Goal: Task Accomplishment & Management: Complete application form

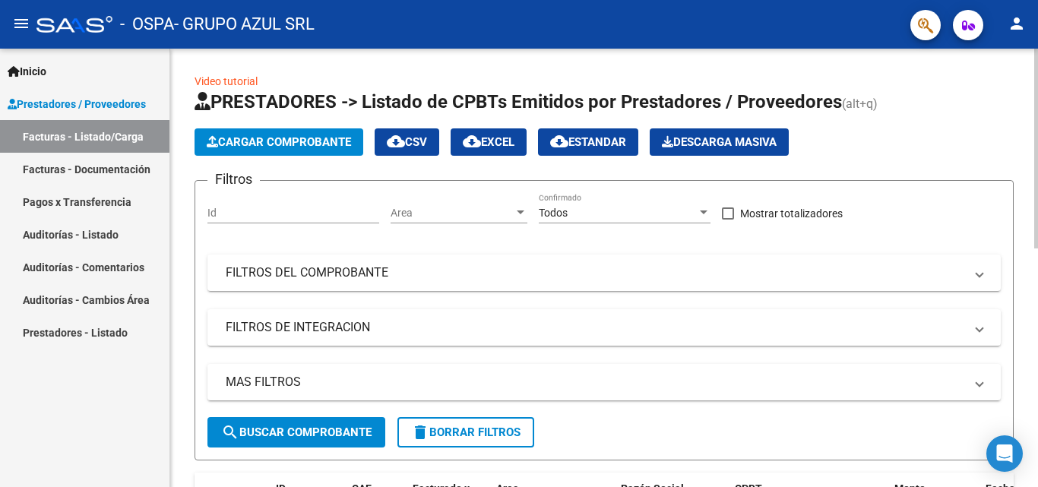
click at [198, 103] on icon at bounding box center [203, 101] width 16 height 18
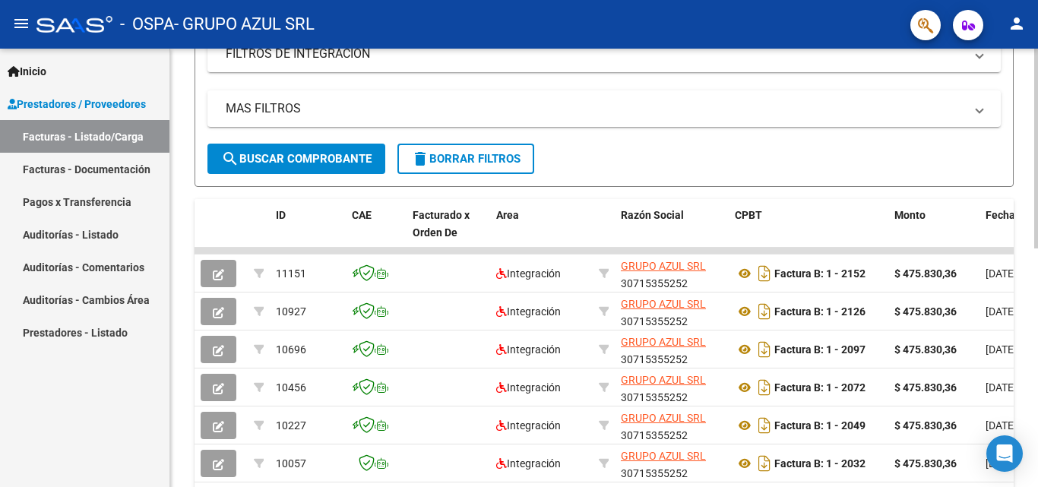
click at [1026, 259] on div at bounding box center [1036, 276] width 4 height 200
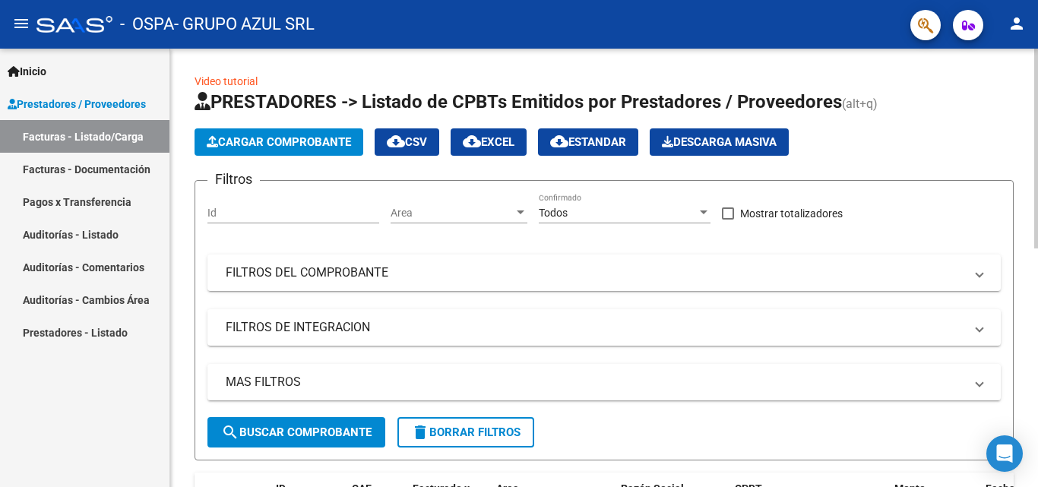
click at [1026, 128] on div at bounding box center [1036, 149] width 4 height 200
click at [304, 140] on span "Cargar Comprobante" at bounding box center [279, 142] width 144 height 14
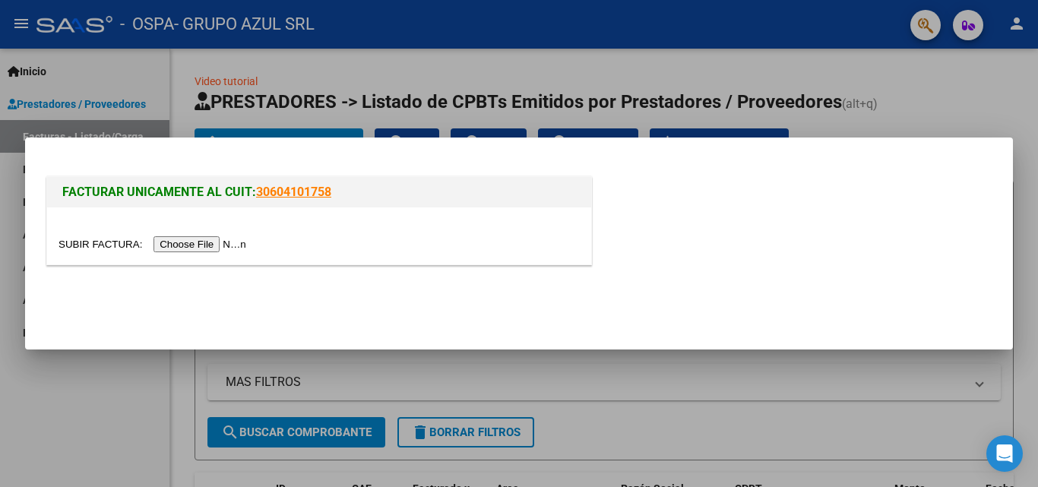
click at [234, 239] on input "file" at bounding box center [155, 244] width 192 height 16
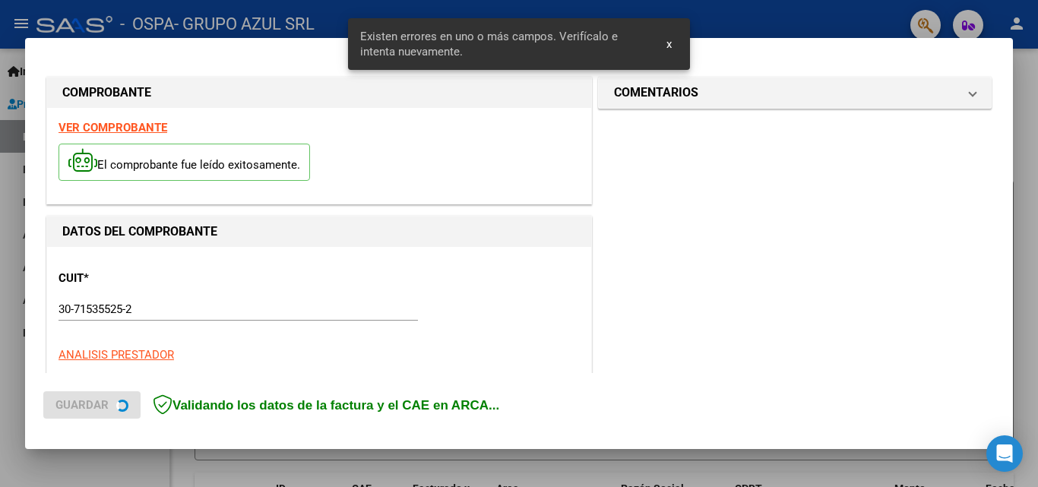
scroll to position [372, 0]
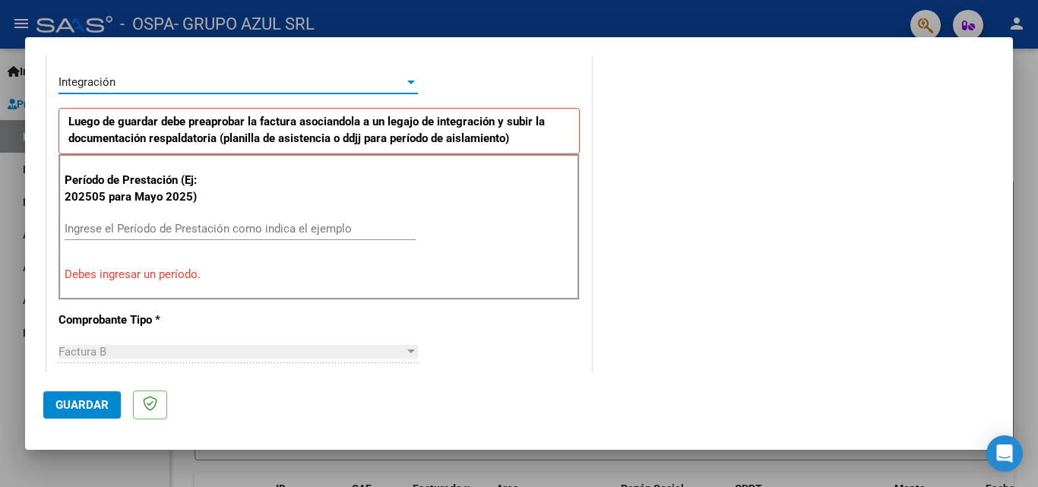
click at [410, 83] on div at bounding box center [411, 83] width 8 height 4
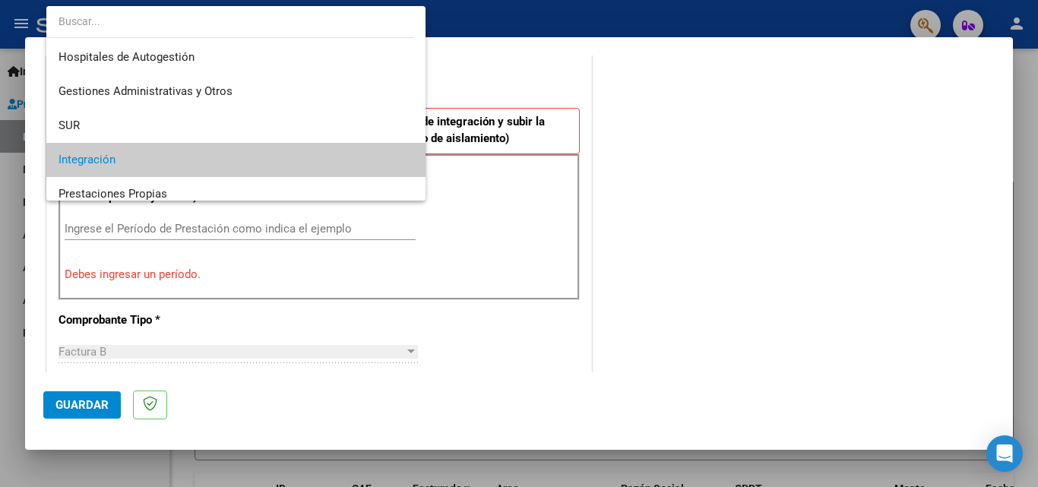
scroll to position [78, 0]
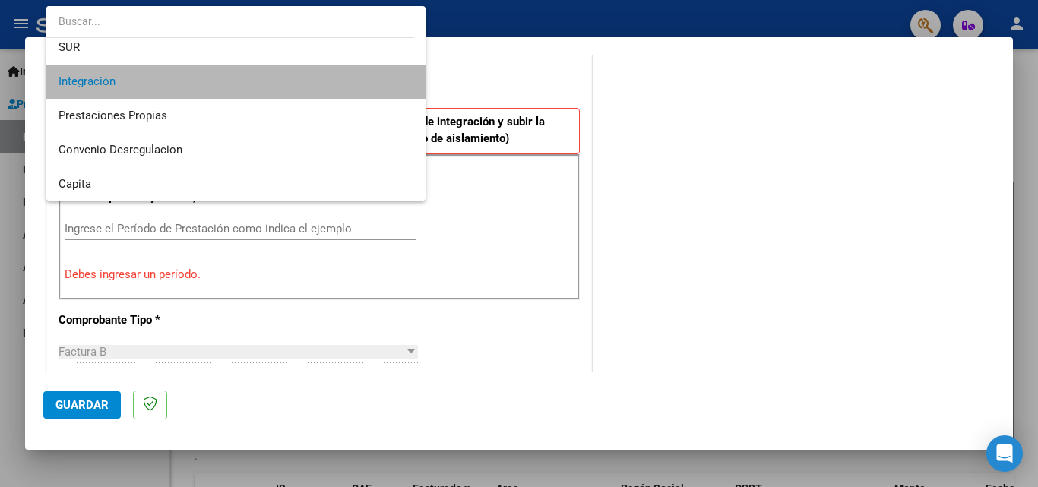
click at [370, 84] on span "Integración" at bounding box center [236, 82] width 355 height 34
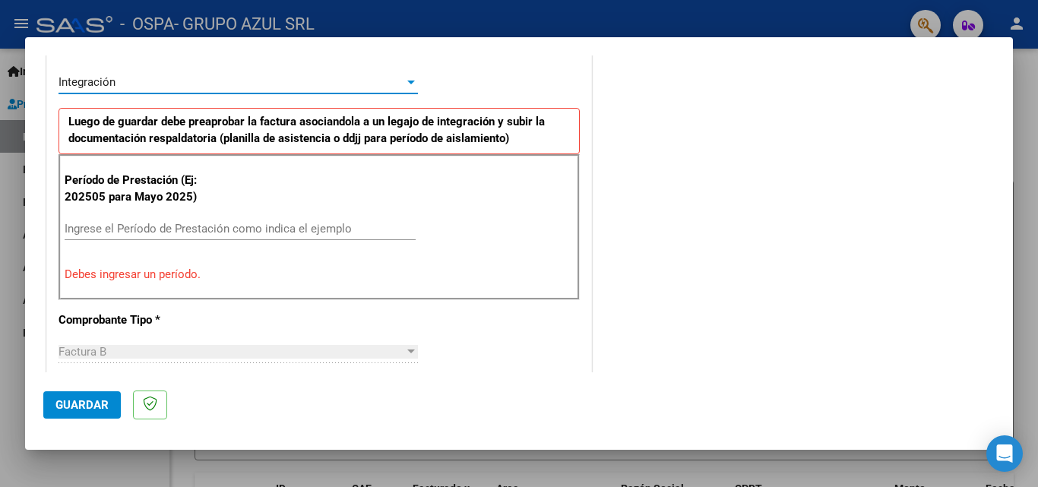
click at [202, 234] on input "Ingrese el Período de Prestación como indica el ejemplo" at bounding box center [240, 229] width 351 height 14
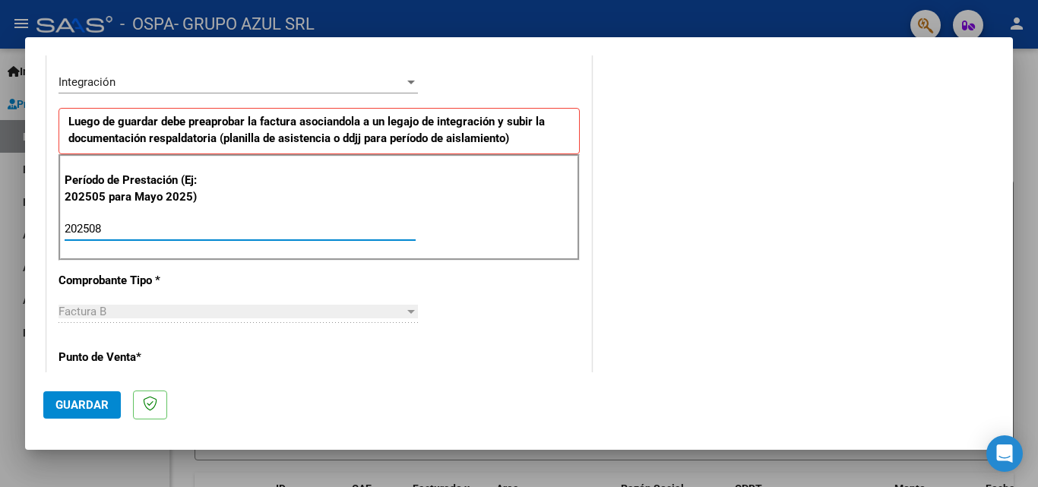
click at [202, 234] on input "202508" at bounding box center [240, 229] width 351 height 14
type input "202508"
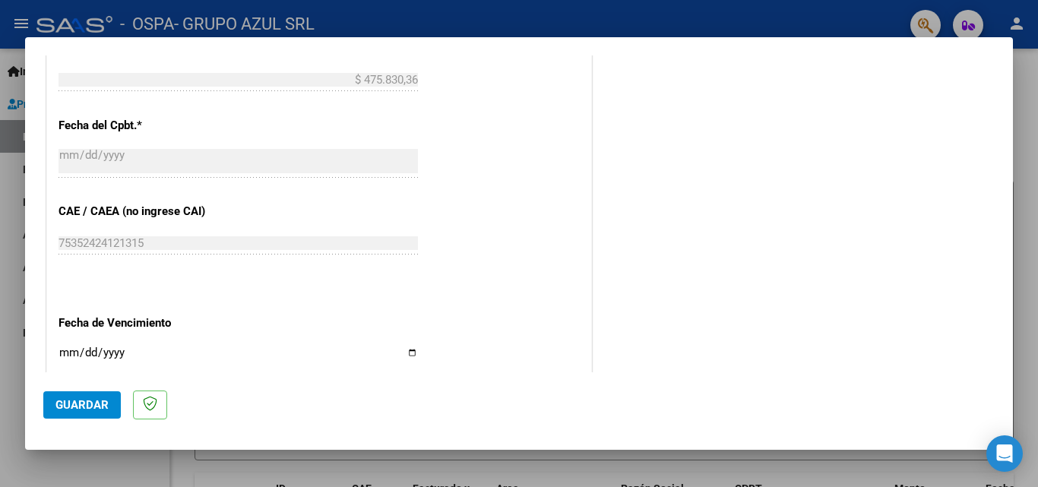
scroll to position [845, 0]
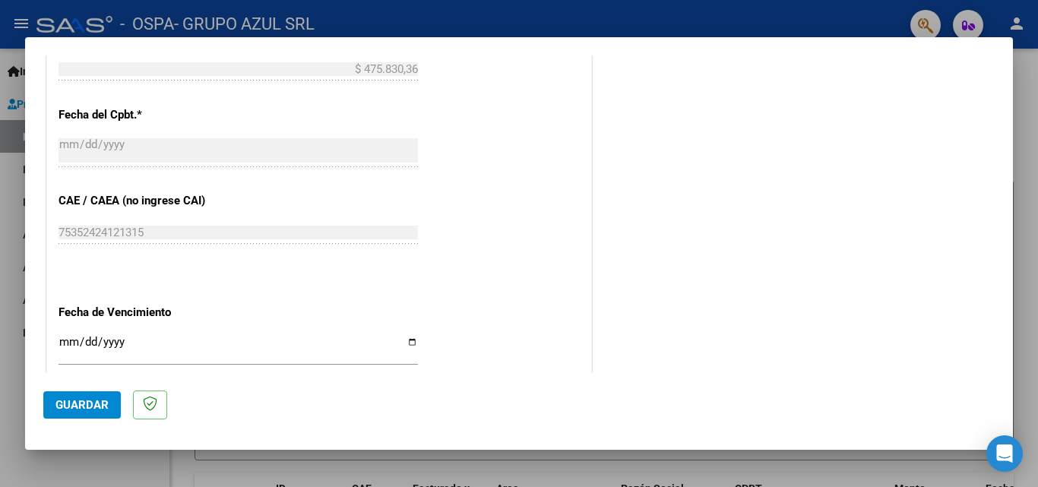
click at [407, 340] on input "Ingresar la fecha" at bounding box center [238, 348] width 359 height 24
type input "[DATE]"
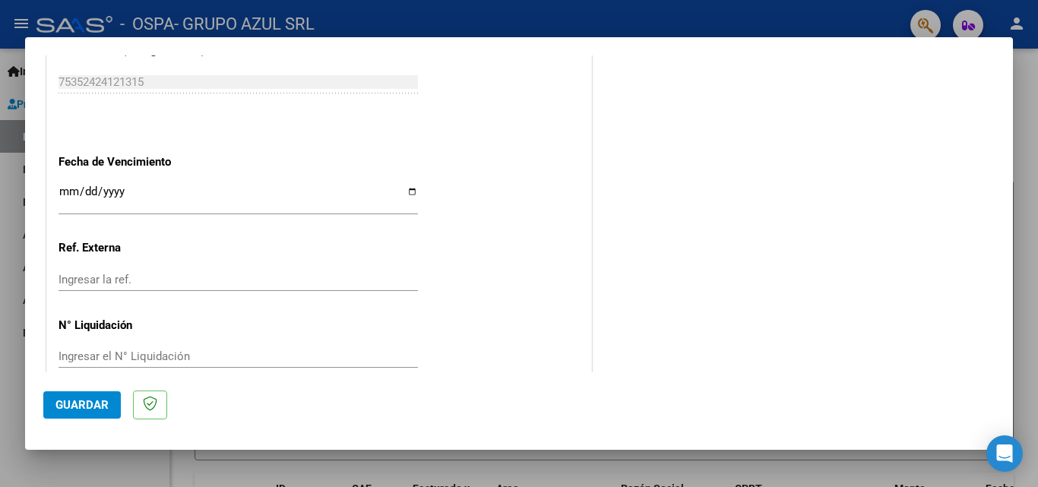
scroll to position [1020, 0]
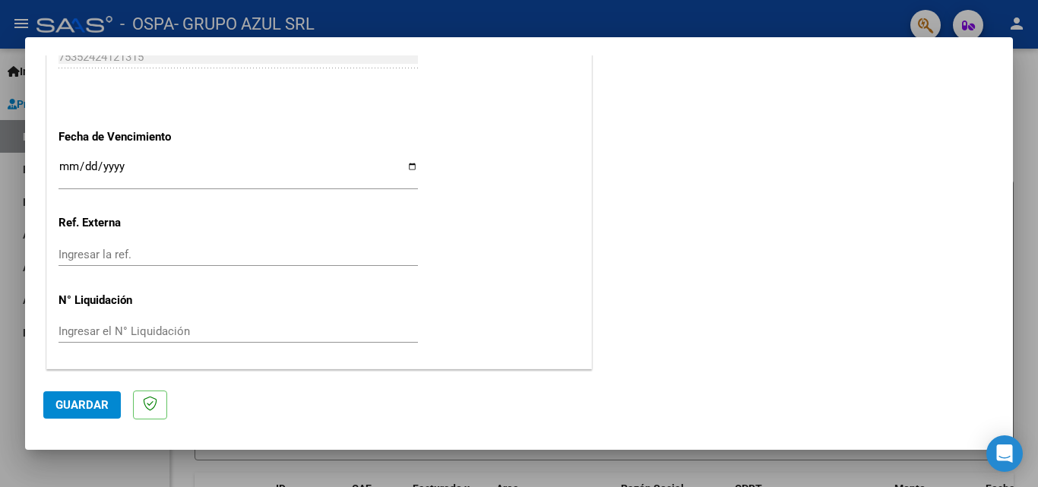
click at [223, 255] on input "Ingresar la ref." at bounding box center [238, 255] width 359 height 14
click at [66, 412] on button "Guardar" at bounding box center [82, 404] width 78 height 27
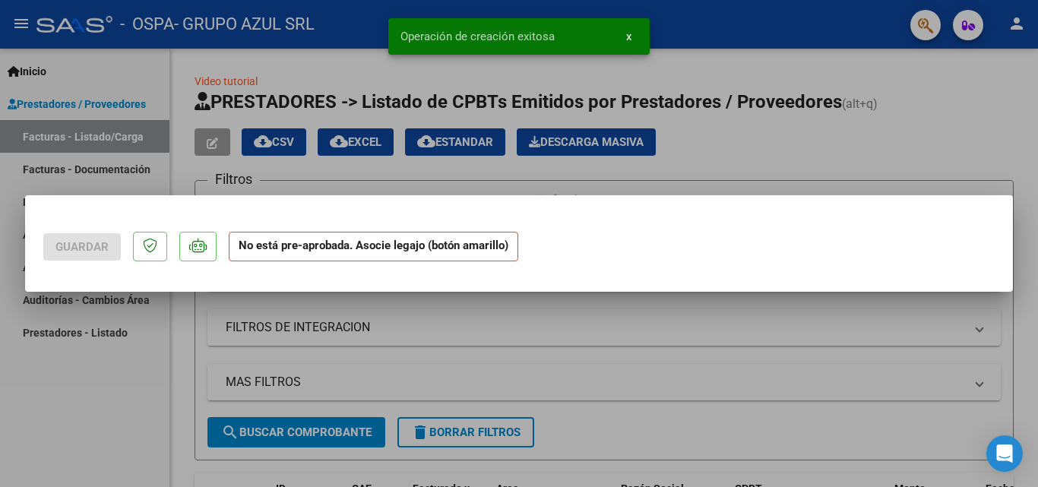
scroll to position [0, 0]
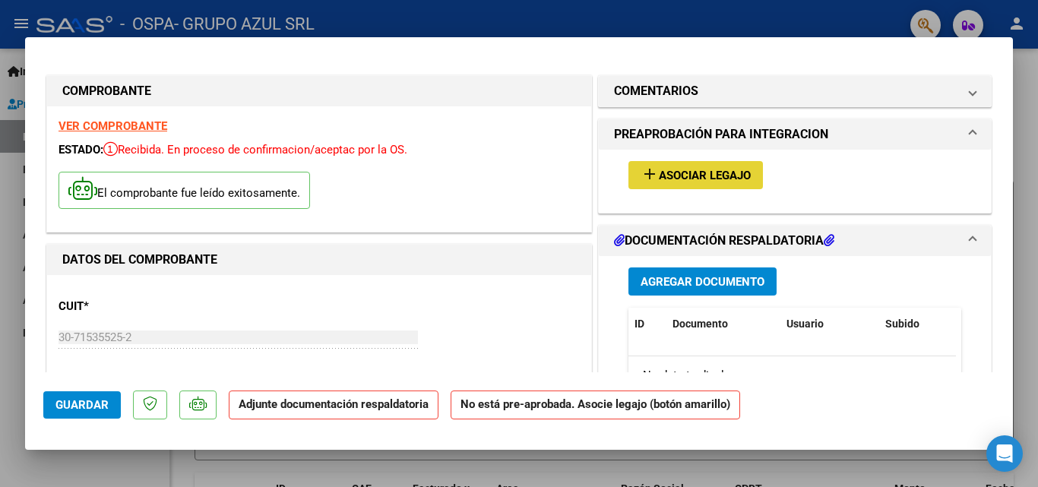
click at [734, 182] on span "Asociar Legajo" at bounding box center [705, 176] width 92 height 14
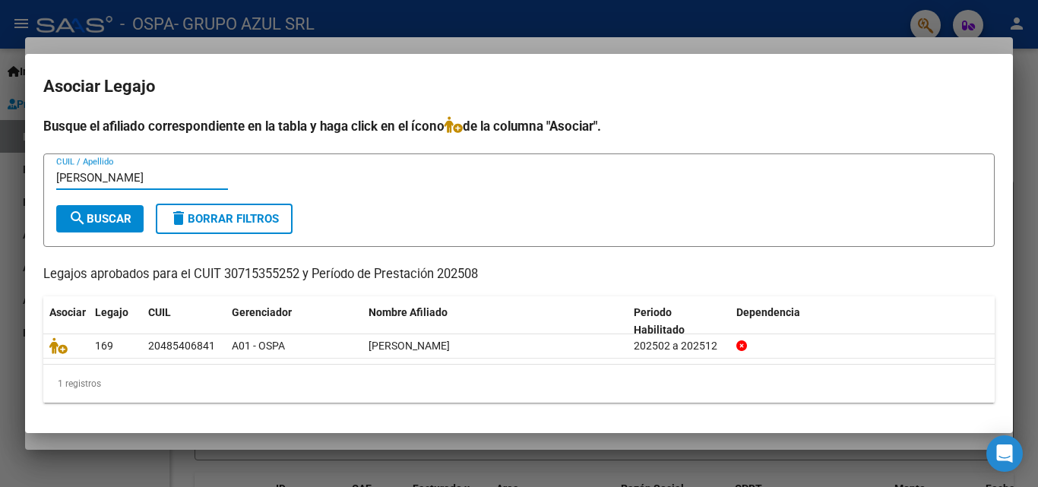
type input "[PERSON_NAME]"
click at [122, 221] on span "search Buscar" at bounding box center [99, 219] width 63 height 14
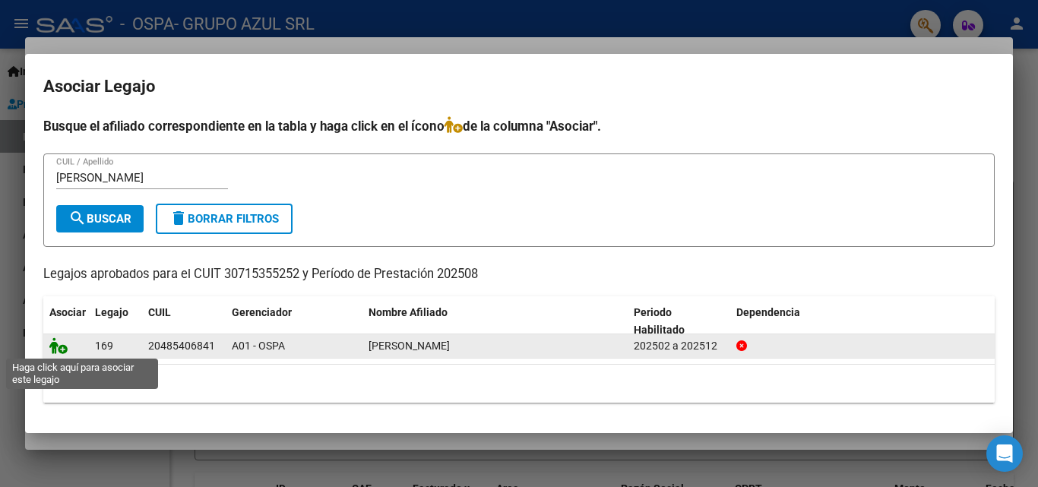
click at [64, 348] on icon at bounding box center [58, 345] width 18 height 17
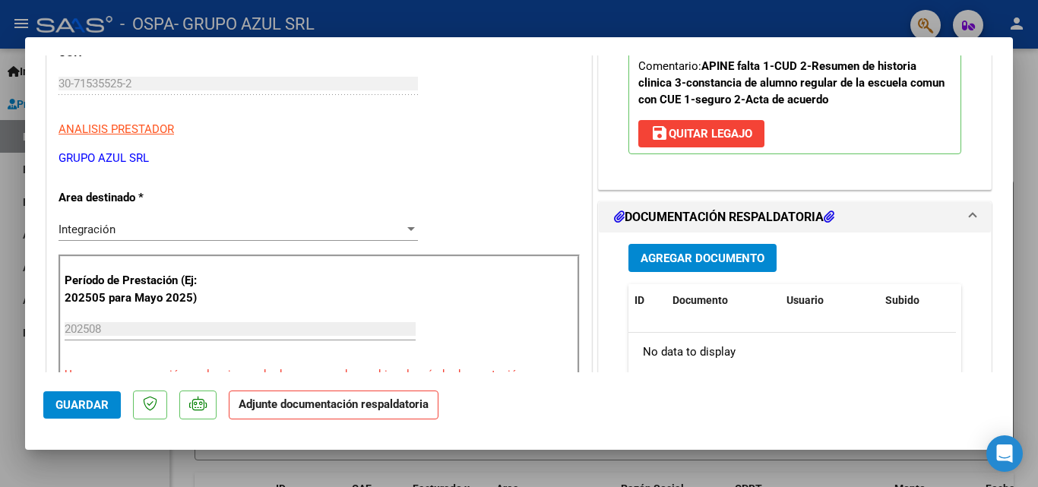
scroll to position [258, 0]
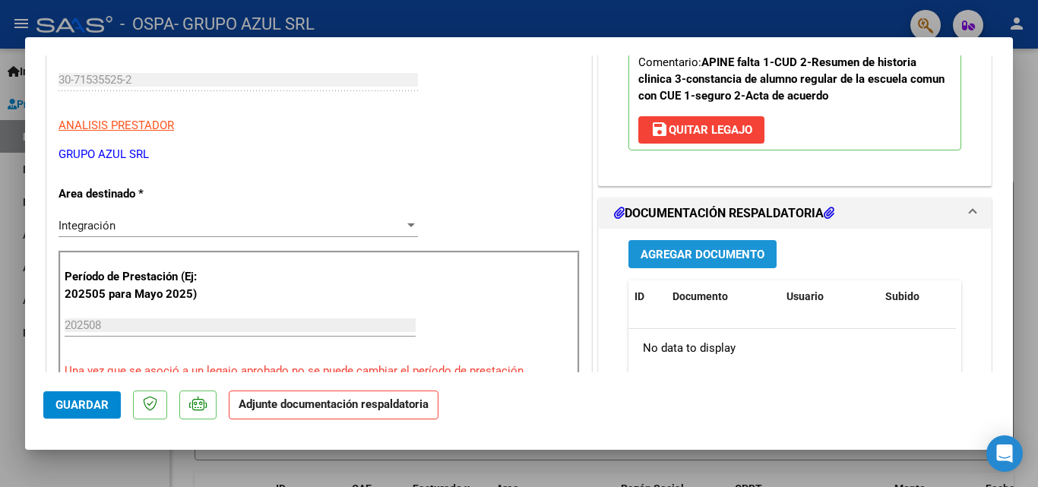
click at [726, 257] on span "Agregar Documento" at bounding box center [703, 255] width 124 height 14
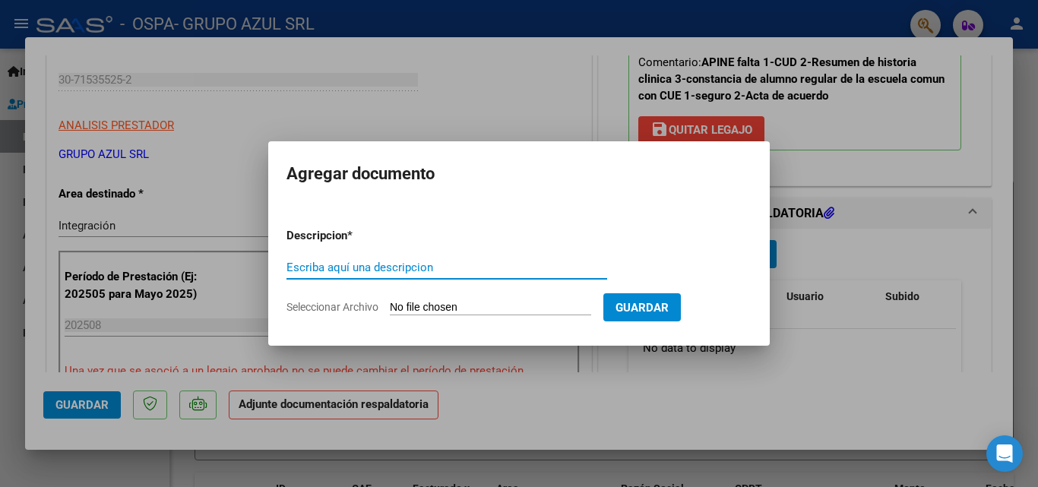
click at [417, 304] on input "Seleccionar Archivo" at bounding box center [490, 308] width 201 height 14
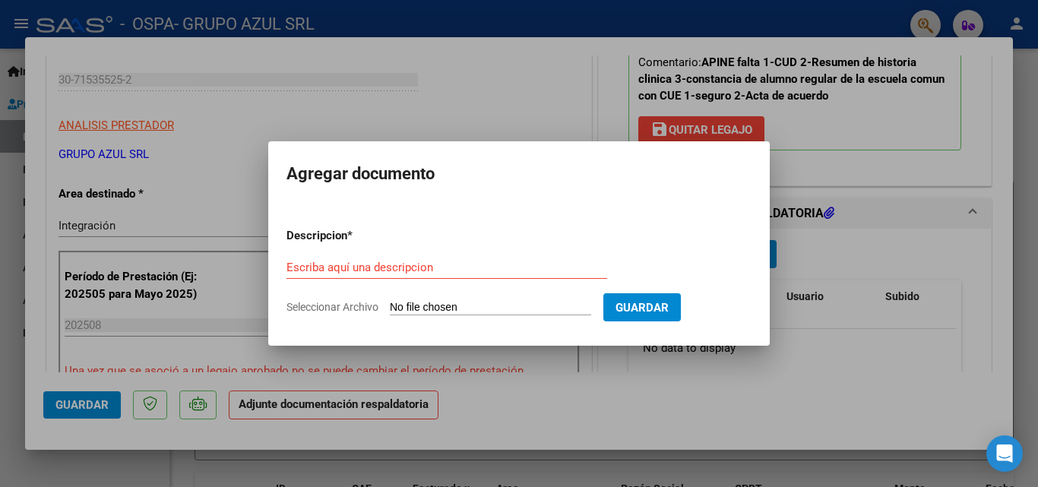
type input "C:\fakepath\ASISTENCIAS AGOSTO SAIE [PERSON_NAME] .pdf"
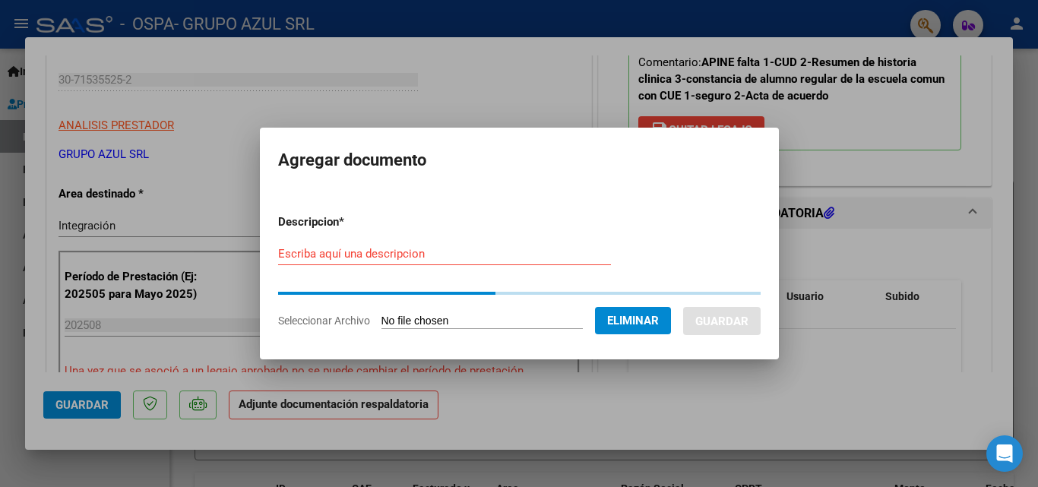
click at [378, 255] on input "Escriba aquí una descripcion" at bounding box center [444, 254] width 333 height 14
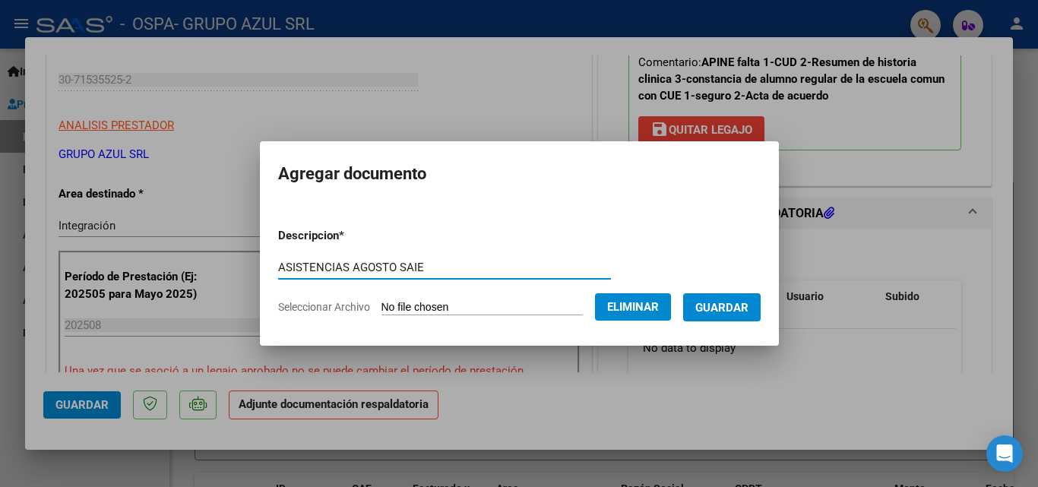
type input "ASISTENCIAS AGOSTO SAIE"
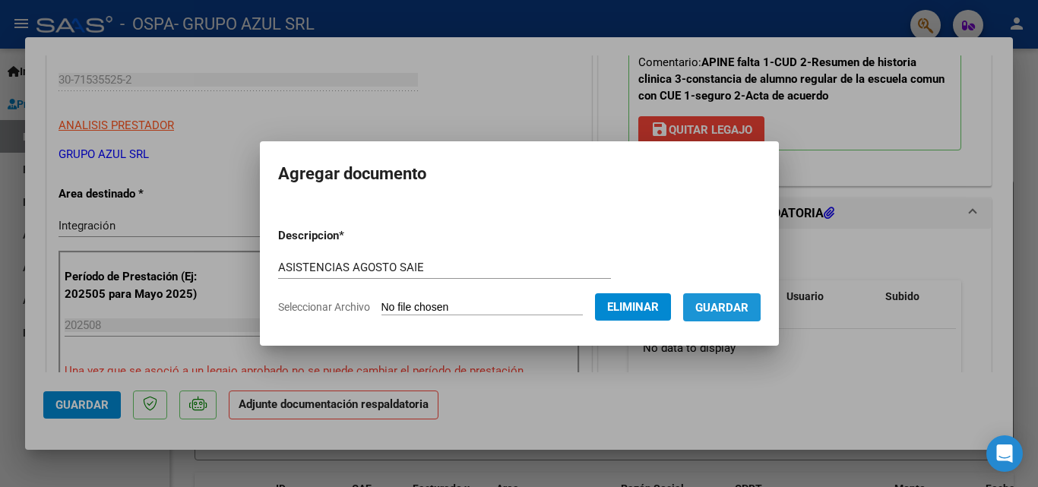
click at [714, 304] on span "Guardar" at bounding box center [721, 308] width 53 height 14
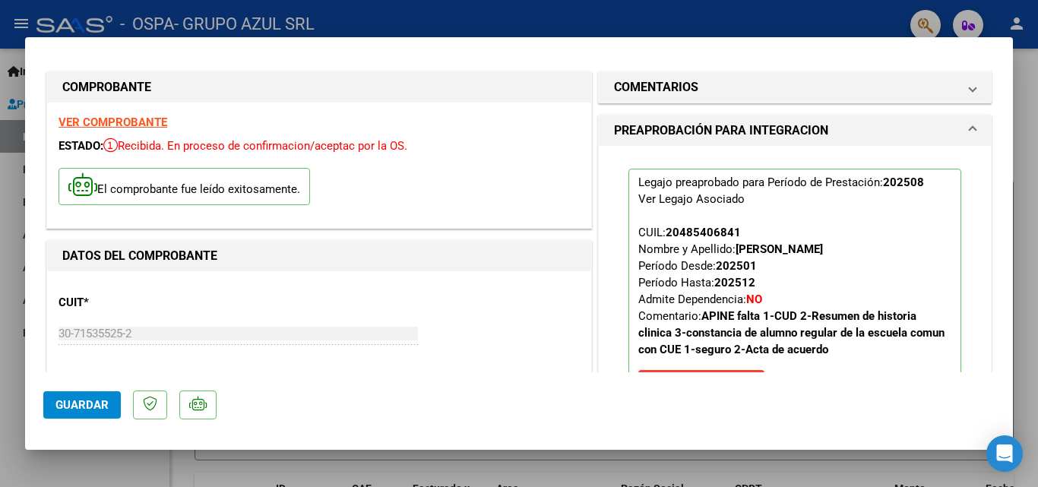
scroll to position [0, 0]
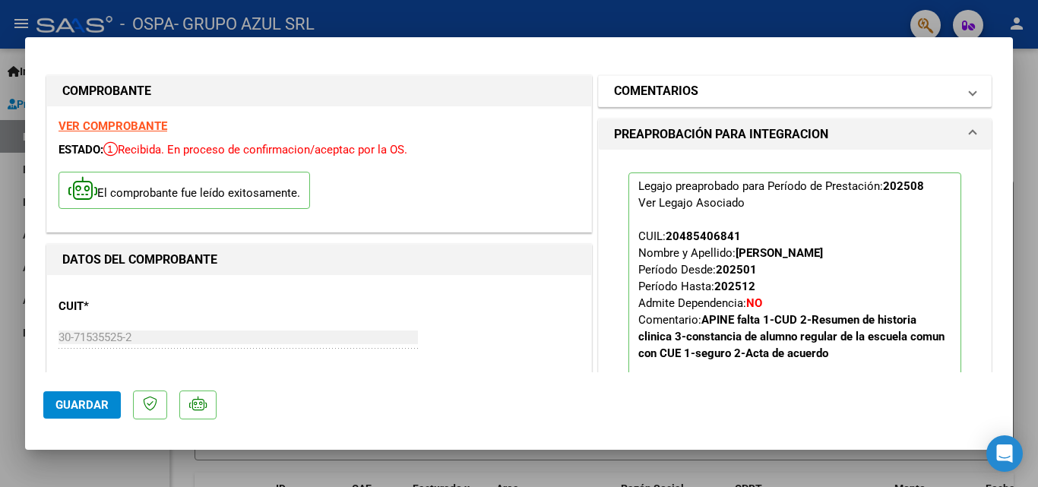
click at [955, 97] on span "COMENTARIOS" at bounding box center [792, 91] width 356 height 18
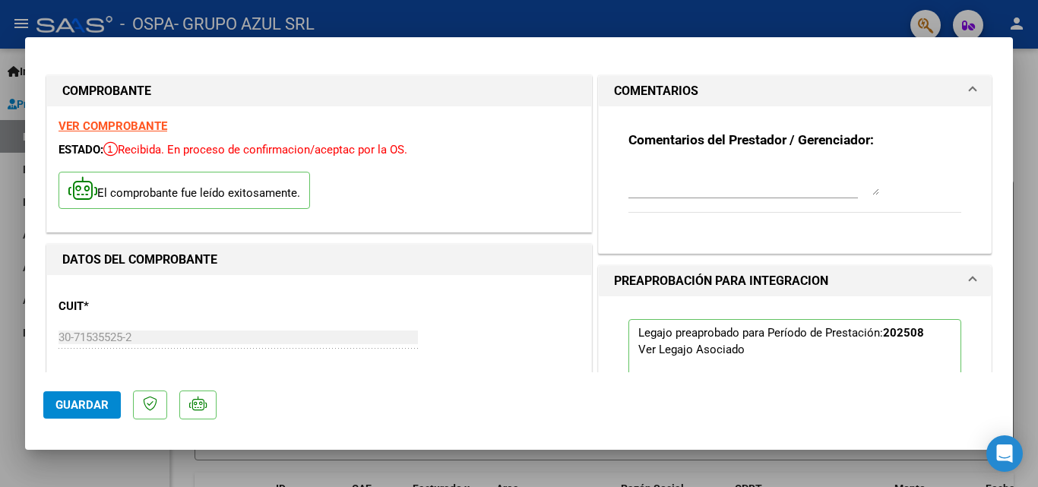
click at [955, 97] on span "COMENTARIOS" at bounding box center [792, 91] width 356 height 18
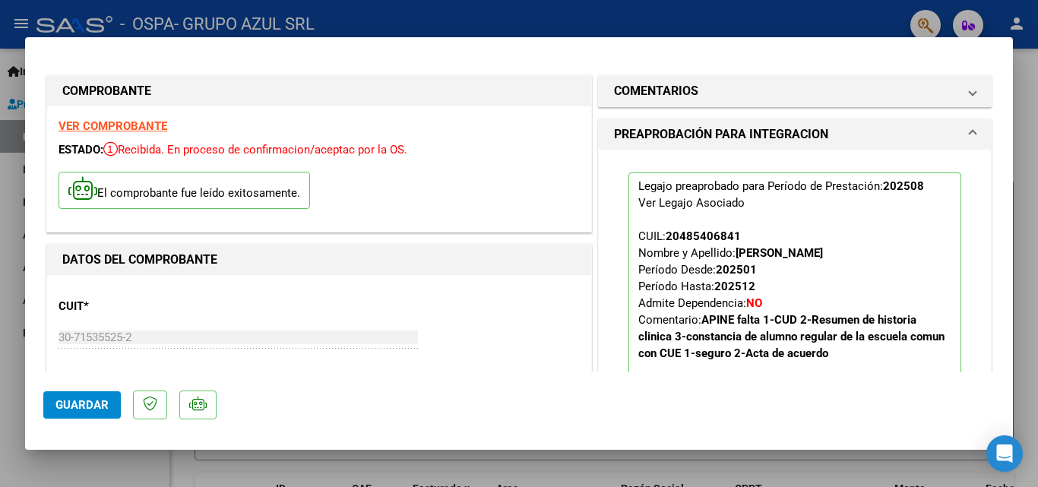
click at [89, 404] on span "Guardar" at bounding box center [81, 405] width 53 height 14
click at [106, 407] on span "Guardar" at bounding box center [81, 405] width 53 height 14
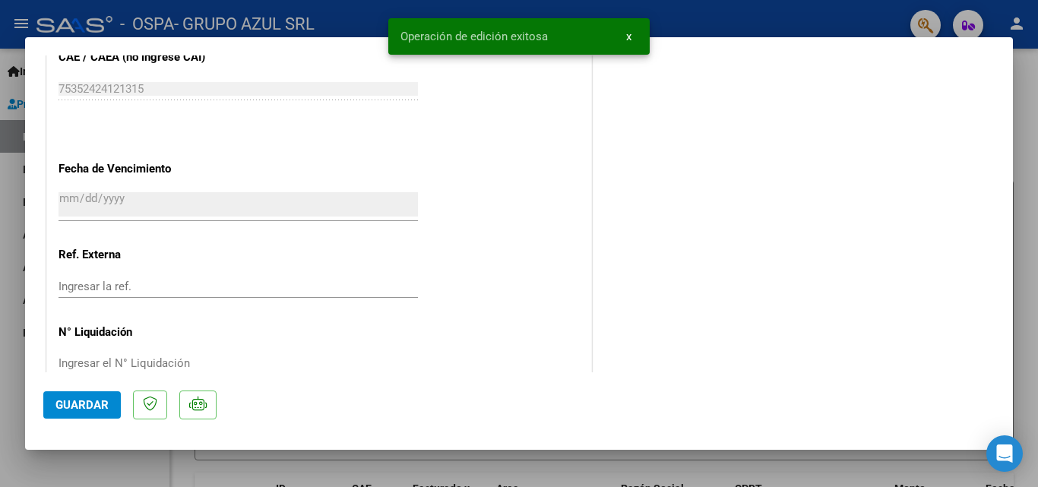
scroll to position [1043, 0]
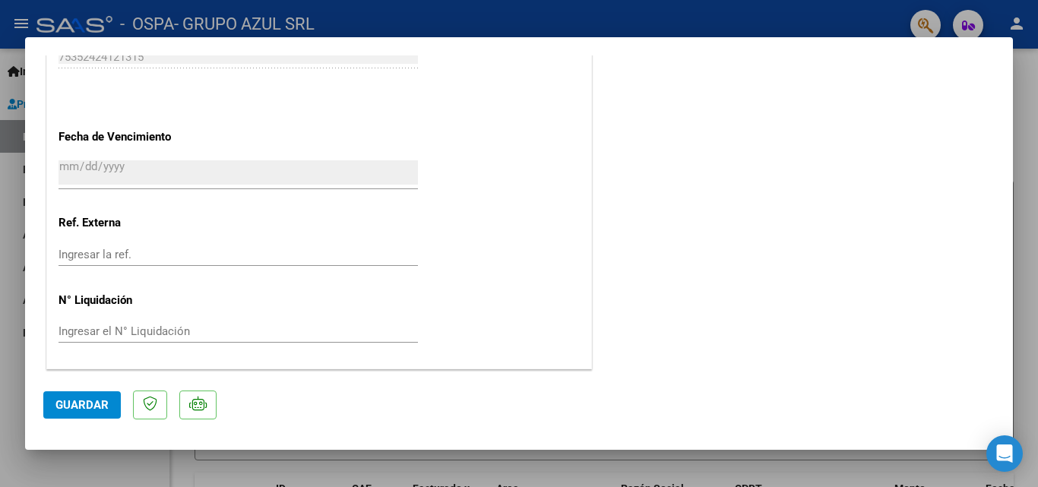
click at [1026, 227] on div at bounding box center [519, 243] width 1038 height 487
